Goal: Download file/media

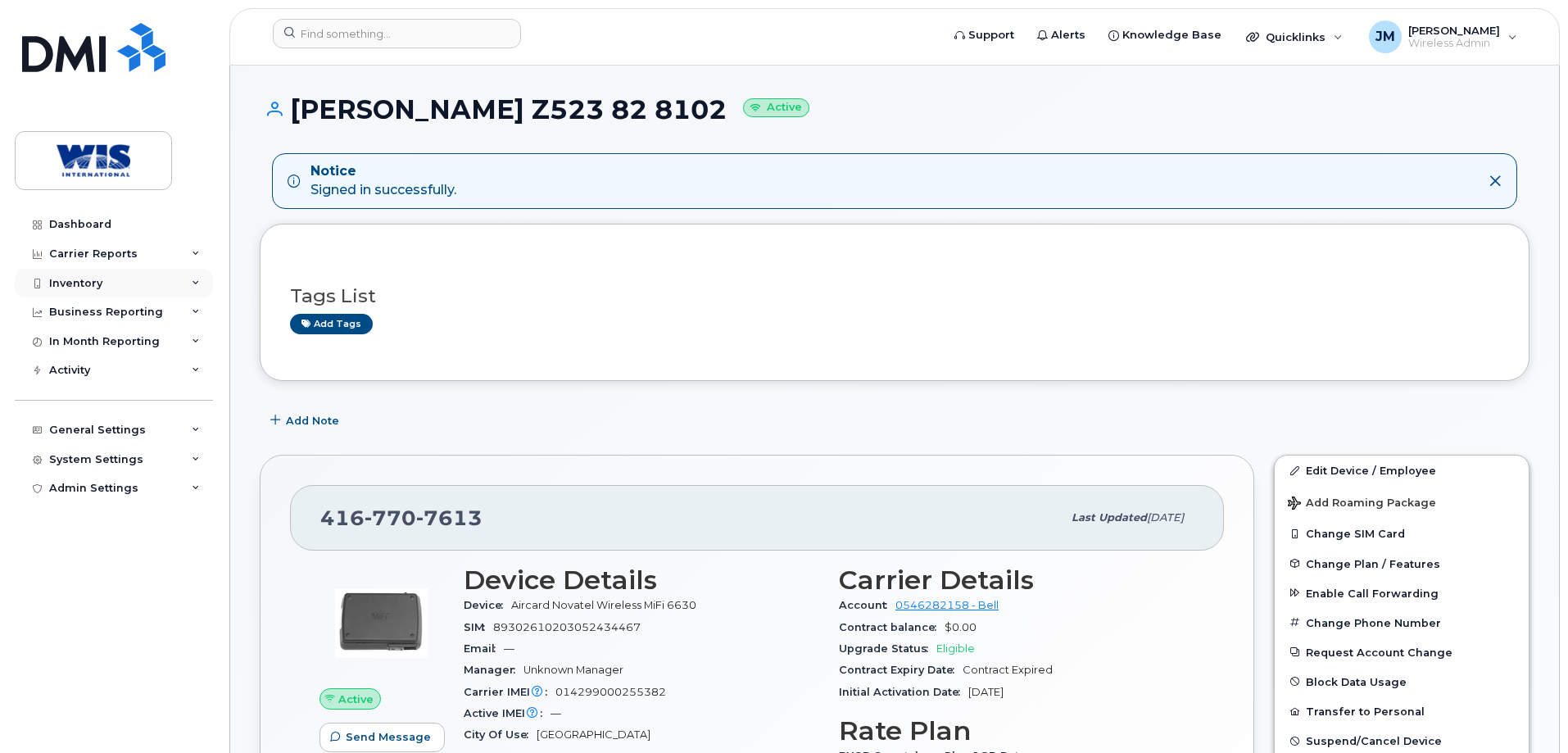
click at [190, 284] on div "Inventory" at bounding box center [113, 284] width 198 height 30
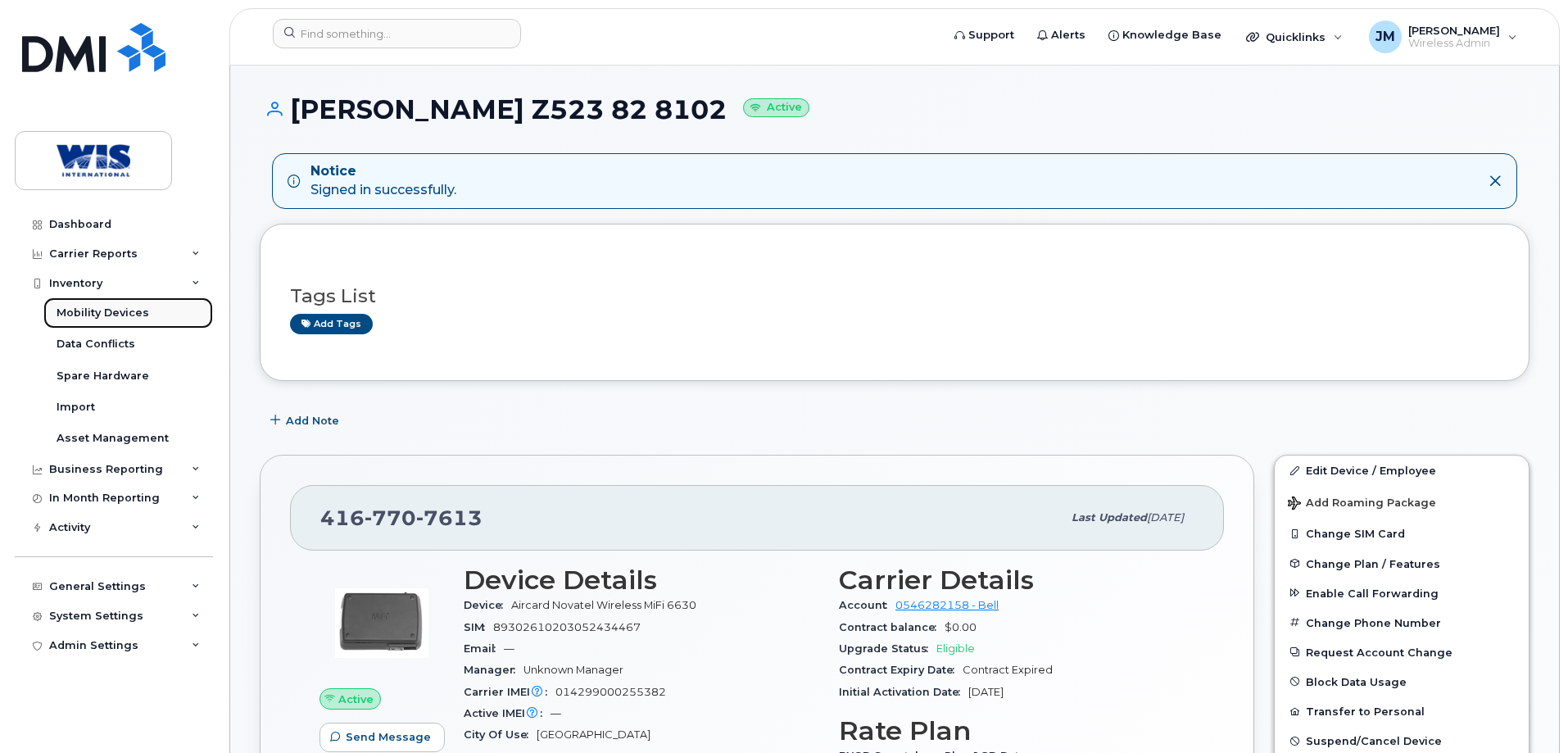
click at [124, 314] on div "Mobility Devices" at bounding box center [102, 312] width 93 height 15
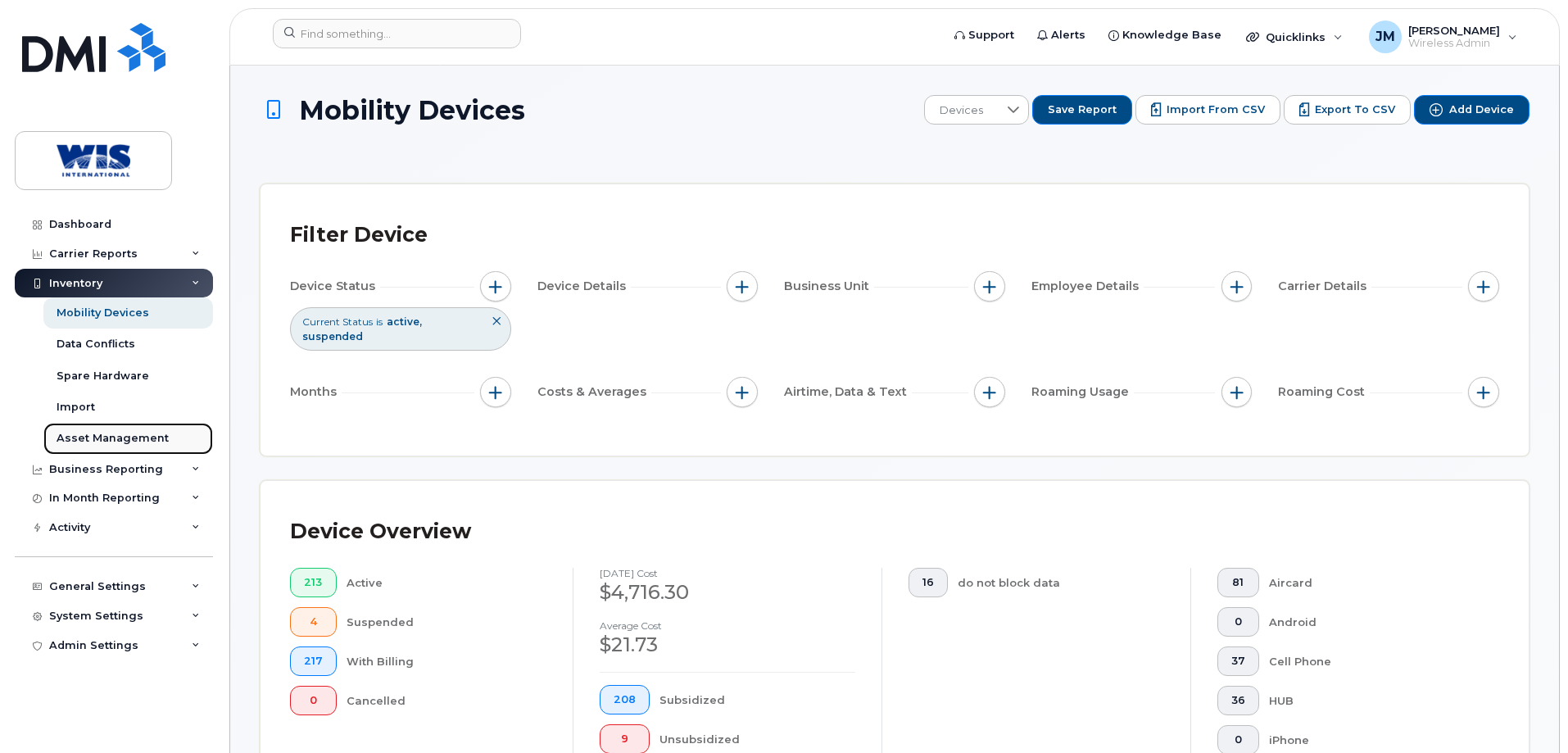
click at [113, 437] on div "Asset Management" at bounding box center [112, 438] width 112 height 15
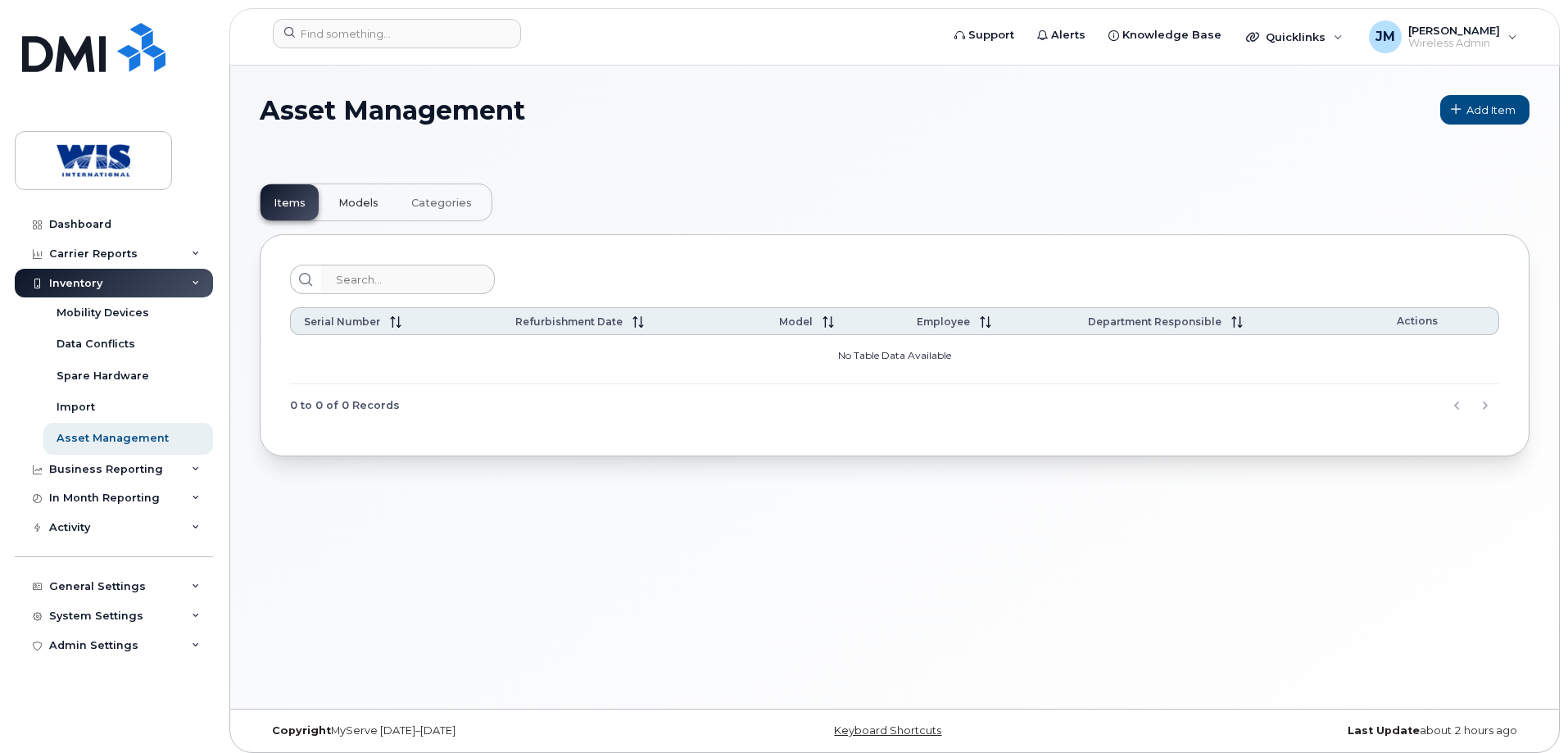
click at [341, 204] on span "Models" at bounding box center [358, 203] width 40 height 13
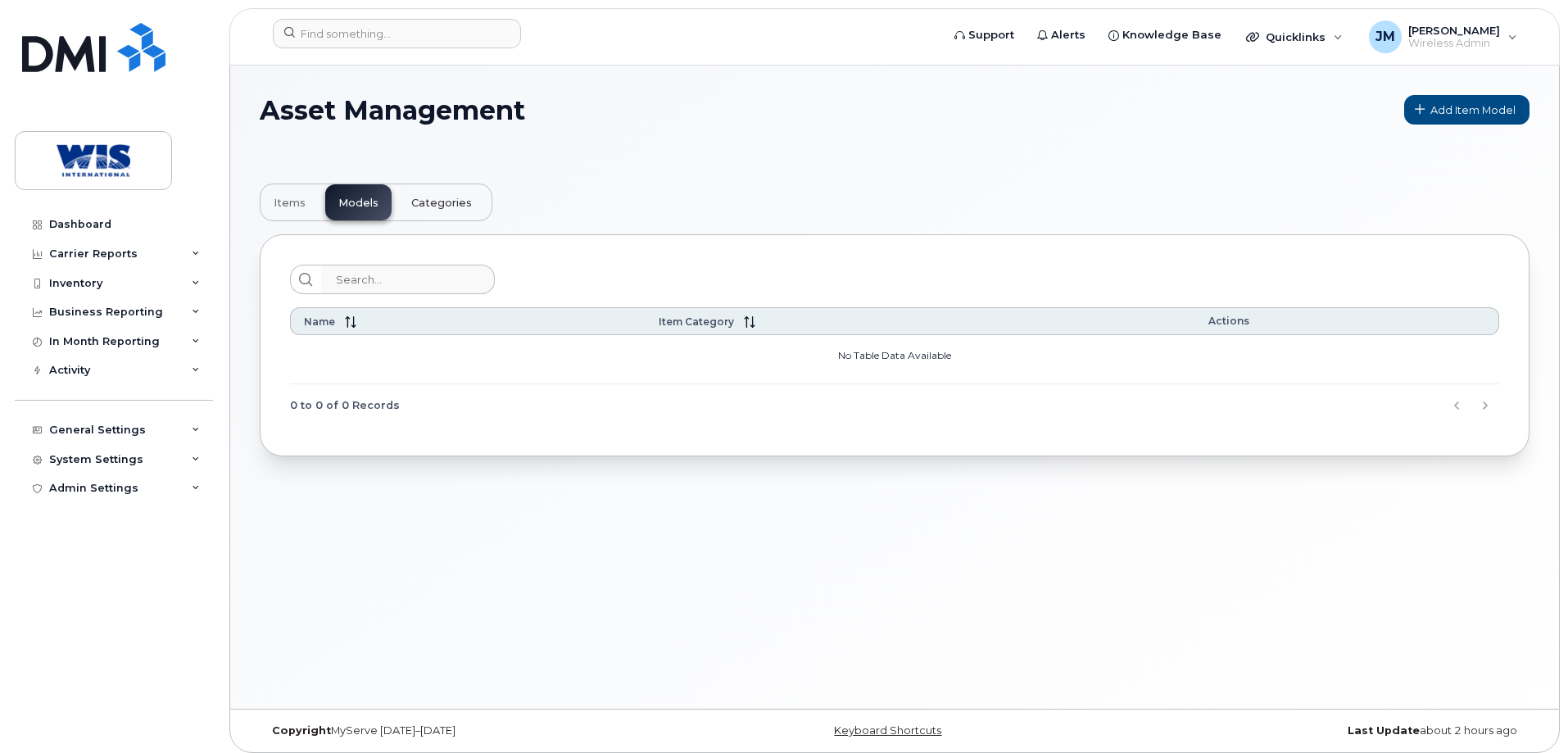
click at [411, 204] on span "Categories" at bounding box center [442, 203] width 61 height 13
click at [195, 253] on icon at bounding box center [196, 254] width 8 height 8
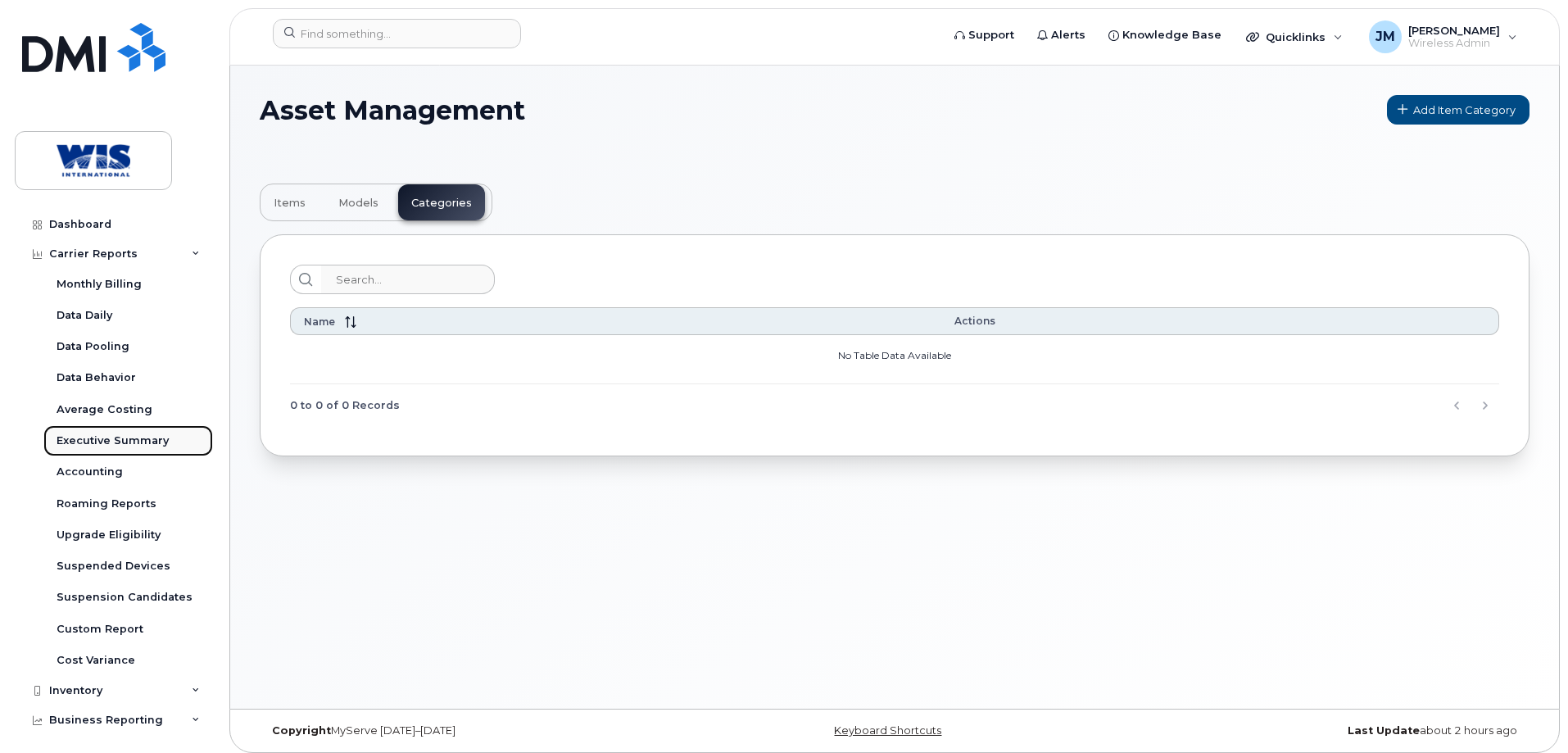
click at [153, 444] on div "Executive Summary" at bounding box center [112, 441] width 112 height 15
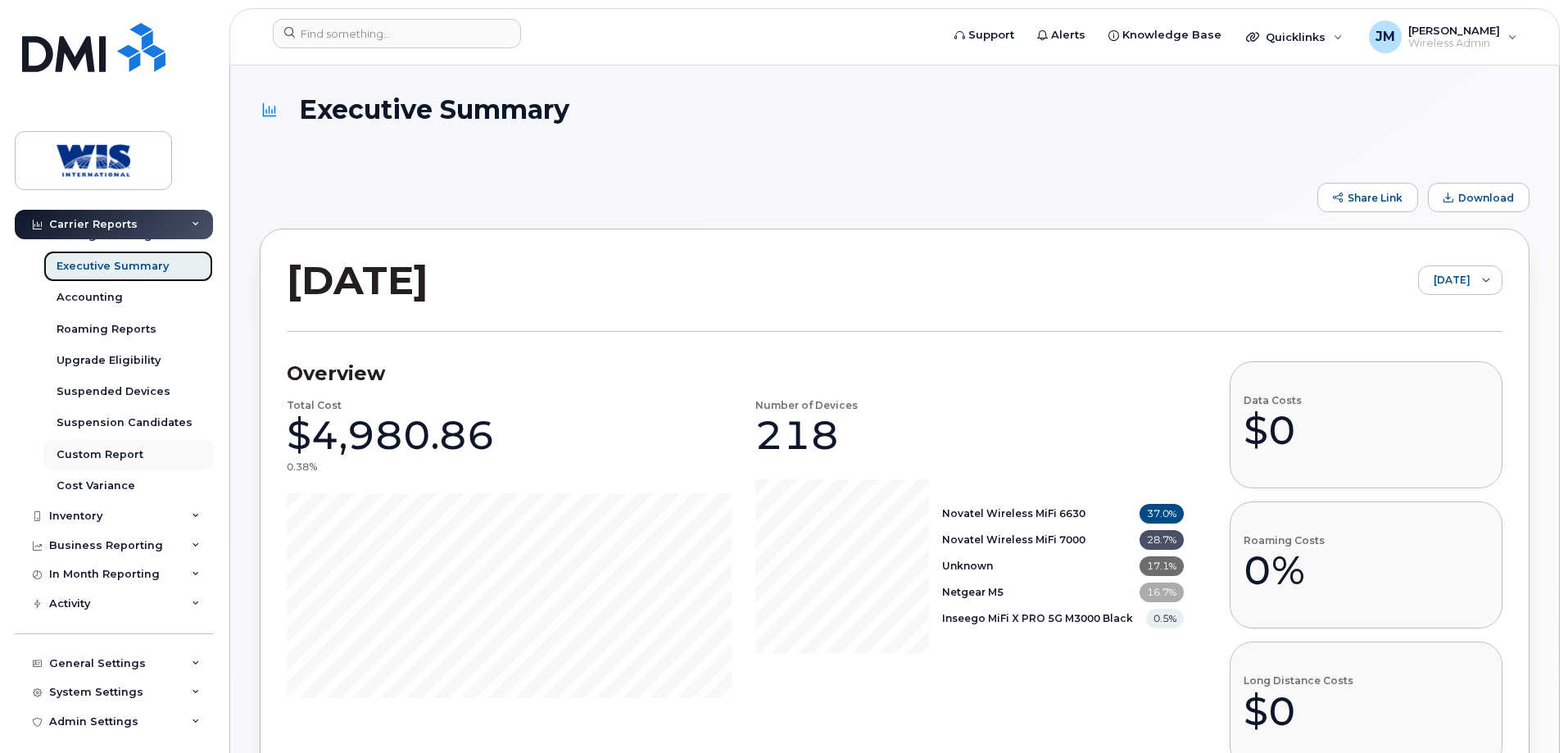
scroll to position [182, 0]
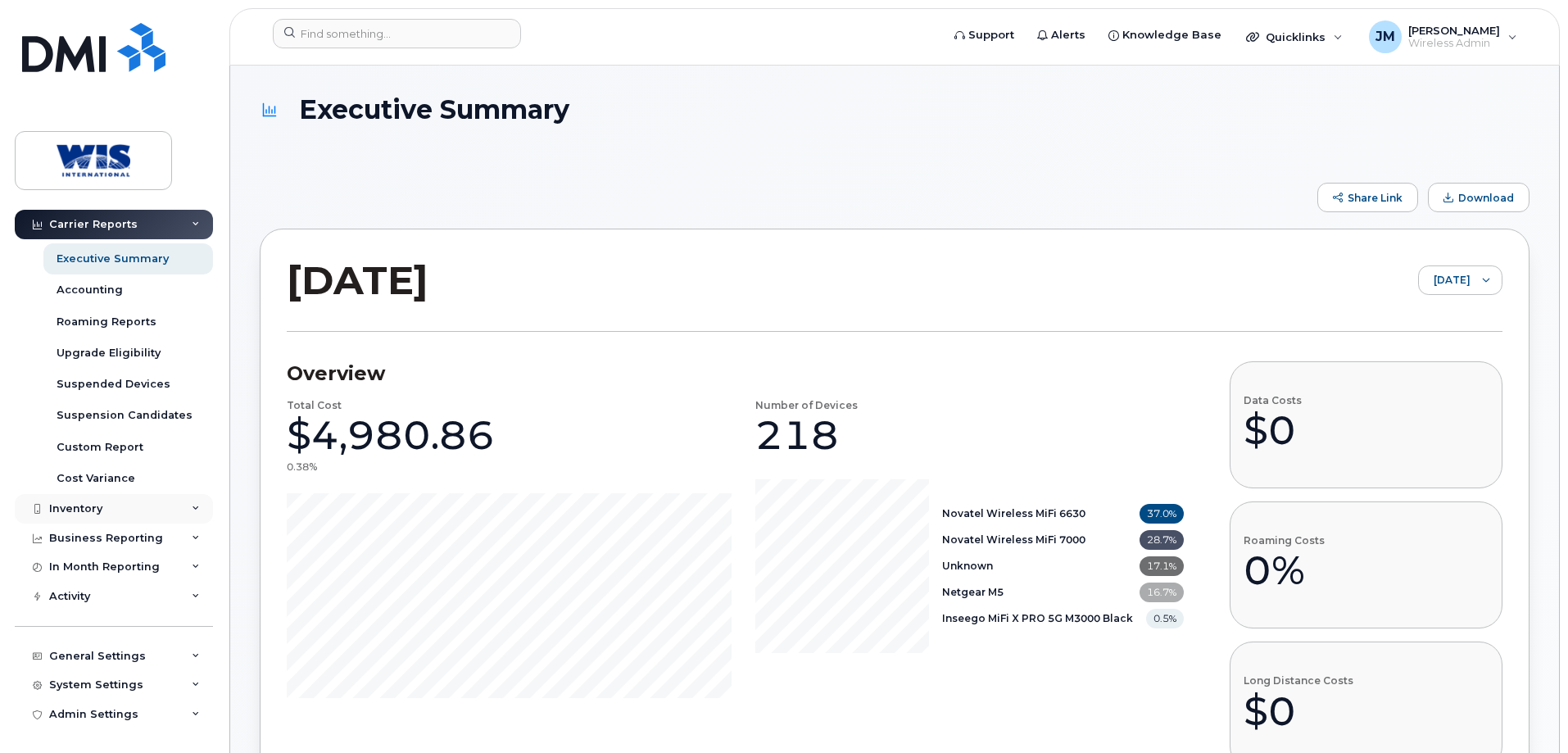
click at [182, 508] on div "Inventory" at bounding box center [113, 509] width 198 height 30
click at [118, 537] on div "Mobility Devices" at bounding box center [102, 539] width 93 height 15
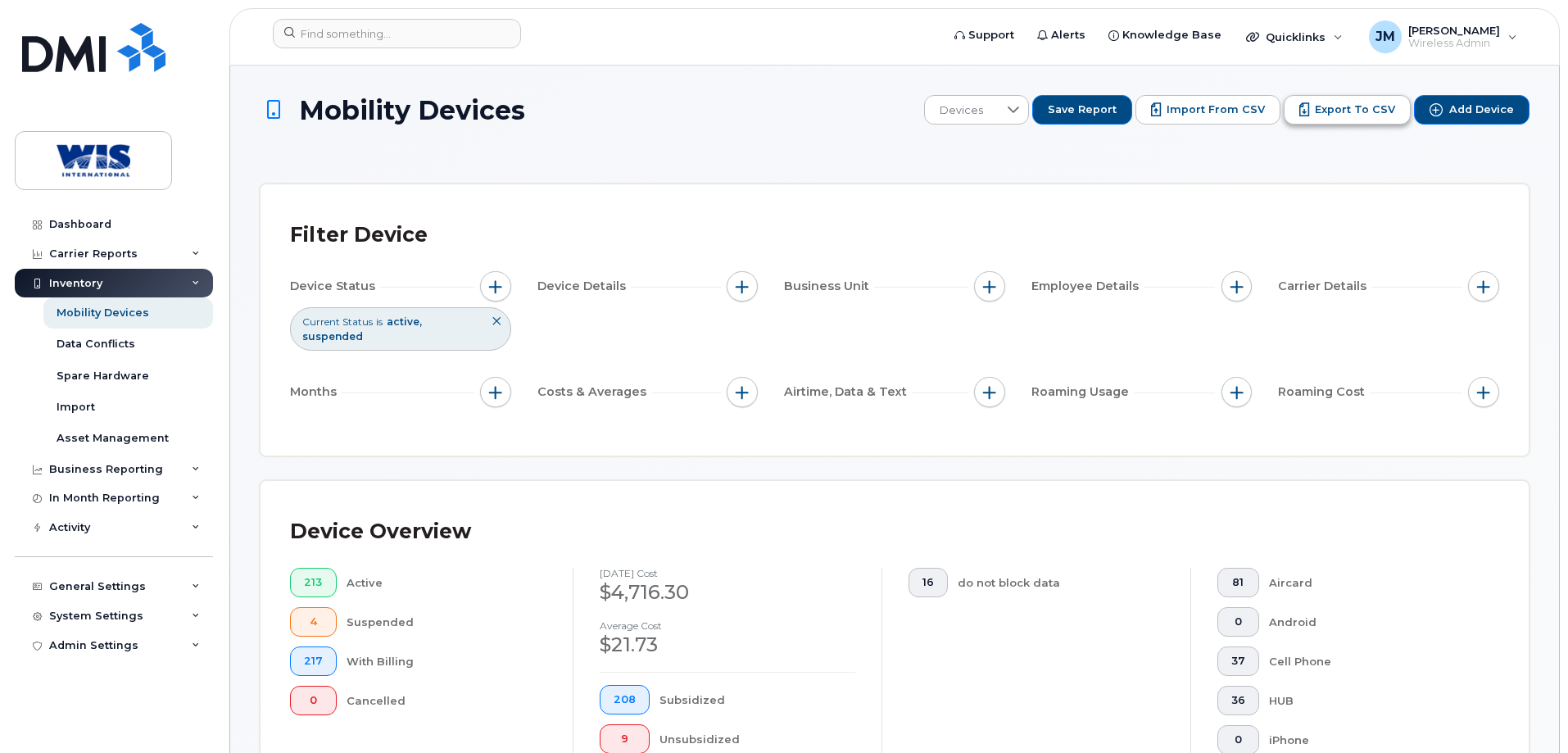
click at [1332, 114] on span "Export to CSV" at bounding box center [1354, 109] width 80 height 15
